Goal: Understand process/instructions: Learn how to perform a task or action

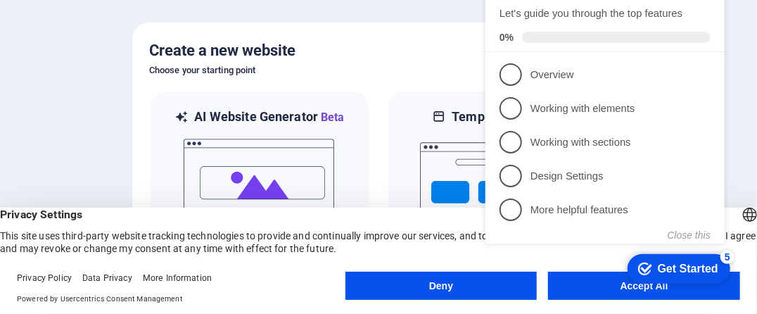
click at [640, 286] on div "checkmark Get Started 5 First Steps in the Editor Let's guide you through the t…" at bounding box center [607, 120] width 256 height 340
click at [687, 264] on div "Get Started" at bounding box center [687, 269] width 60 height 13
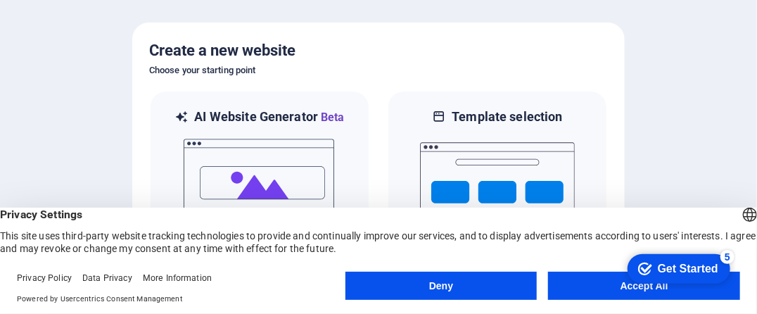
click at [667, 276] on div "checkmark Get Started 5" at bounding box center [678, 268] width 103 height 30
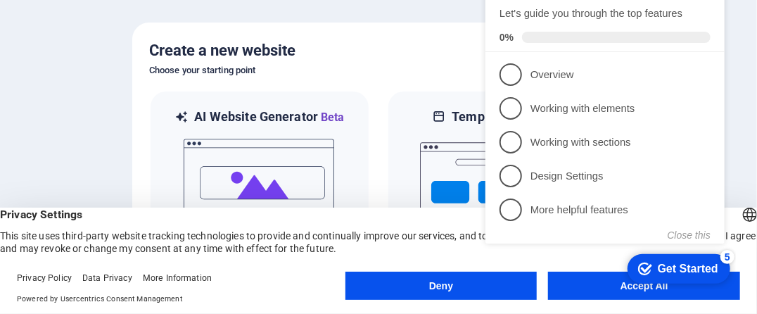
click at [644, 288] on div "checkmark Get Started 5 First Steps in the Editor Let's guide you through the t…" at bounding box center [607, 119] width 256 height 342
click at [640, 287] on div "checkmark Get Started 5 First Steps in the Editor Let's guide you through the t…" at bounding box center [607, 119] width 256 height 342
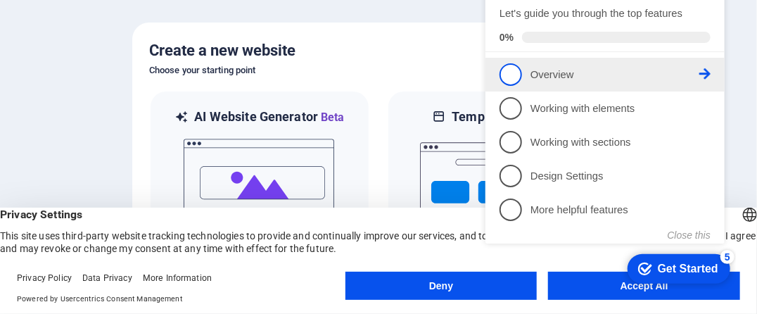
click at [506, 70] on span "1" at bounding box center [510, 75] width 23 height 23
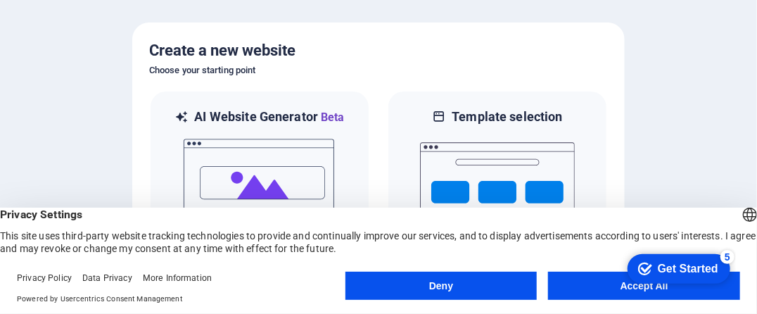
drag, startPoint x: 733, startPoint y: 95, endPoint x: 681, endPoint y: 146, distance: 72.6
click at [681, 146] on div at bounding box center [378, 157] width 757 height 314
click at [608, 285] on button "Accept All" at bounding box center [644, 285] width 192 height 28
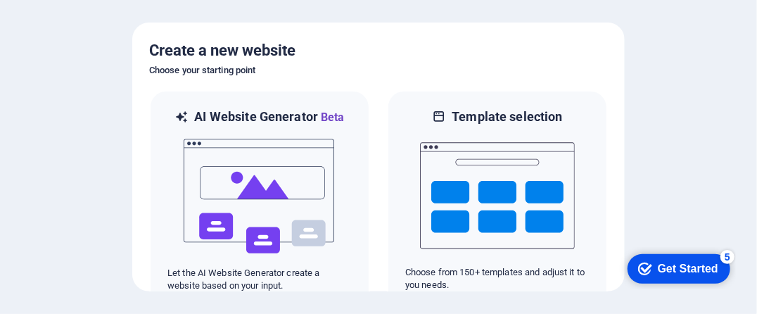
click at [676, 273] on div "Get Started" at bounding box center [687, 268] width 60 height 13
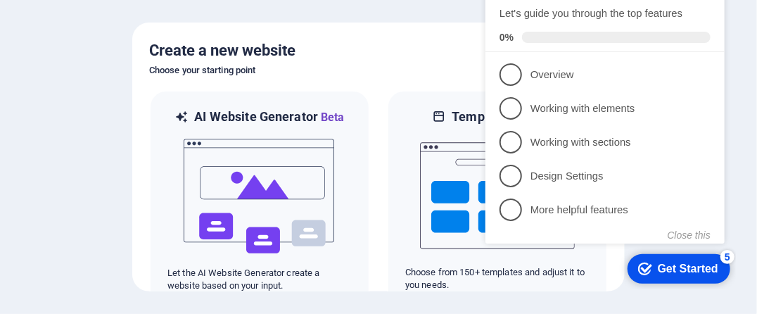
click at [429, 63] on h6 "Choose your starting point" at bounding box center [378, 70] width 458 height 17
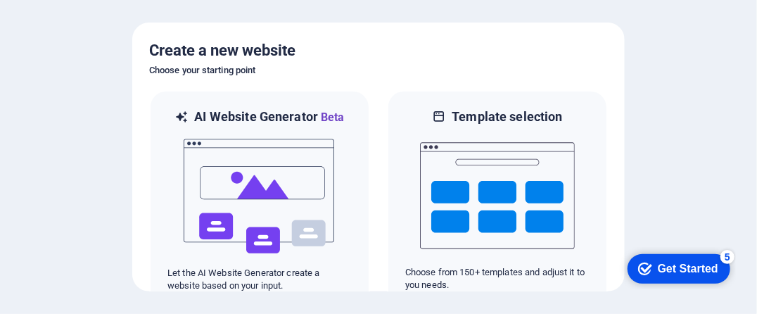
click at [701, 262] on div "Get Started" at bounding box center [687, 268] width 60 height 13
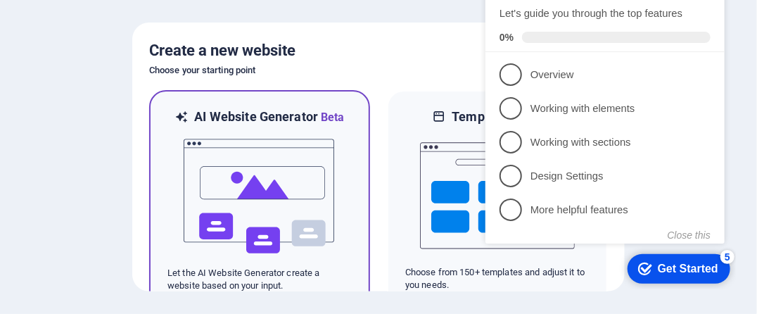
click at [338, 116] on span "Beta" at bounding box center [331, 116] width 27 height 13
